Goal: Check status

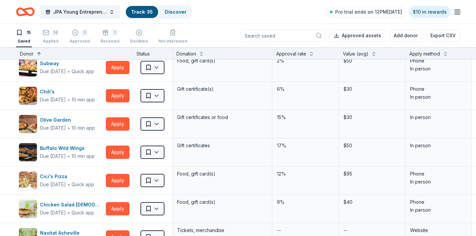
scroll to position [233, 0]
click at [47, 34] on icon "button" at bounding box center [46, 32] width 7 height 7
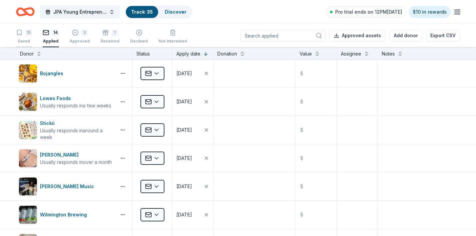
click at [27, 37] on div "15 Saved" at bounding box center [24, 36] width 16 height 15
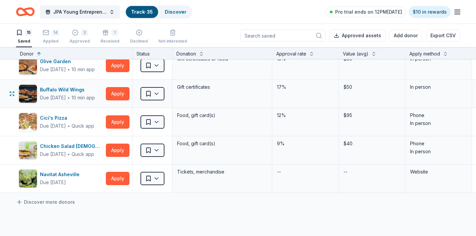
scroll to position [292, 0]
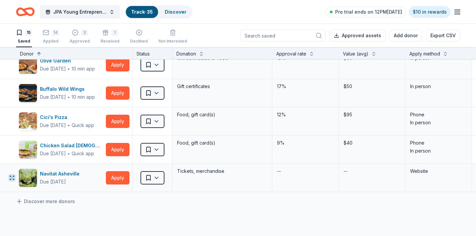
click at [14, 177] on icon "button" at bounding box center [11, 177] width 5 height 5
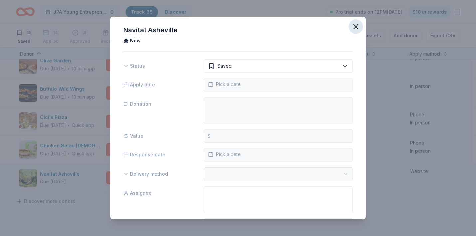
click at [356, 24] on icon "button" at bounding box center [355, 26] width 9 height 9
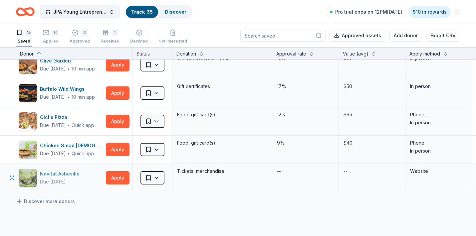
click at [73, 174] on div "Navitat Asheville" at bounding box center [61, 174] width 42 height 8
